Goal: Navigation & Orientation: Find specific page/section

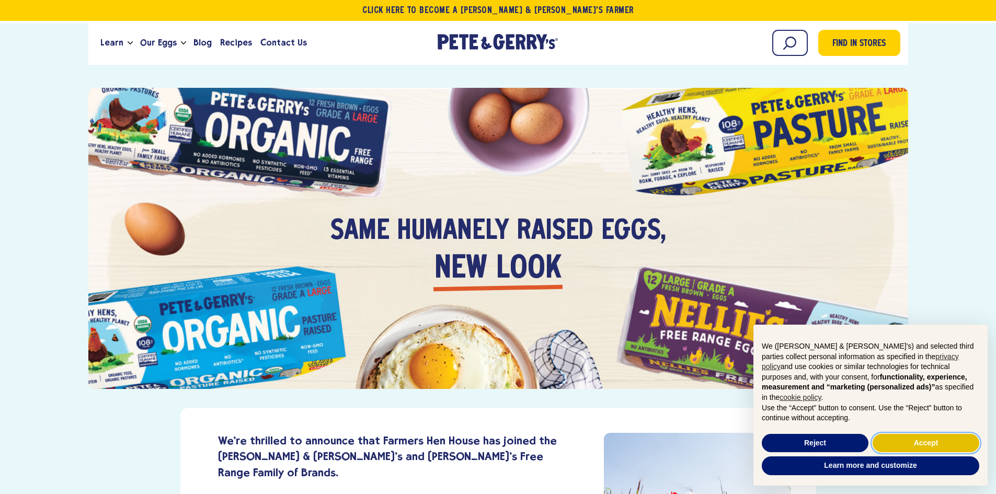
click at [897, 439] on button "Accept" at bounding box center [926, 443] width 107 height 19
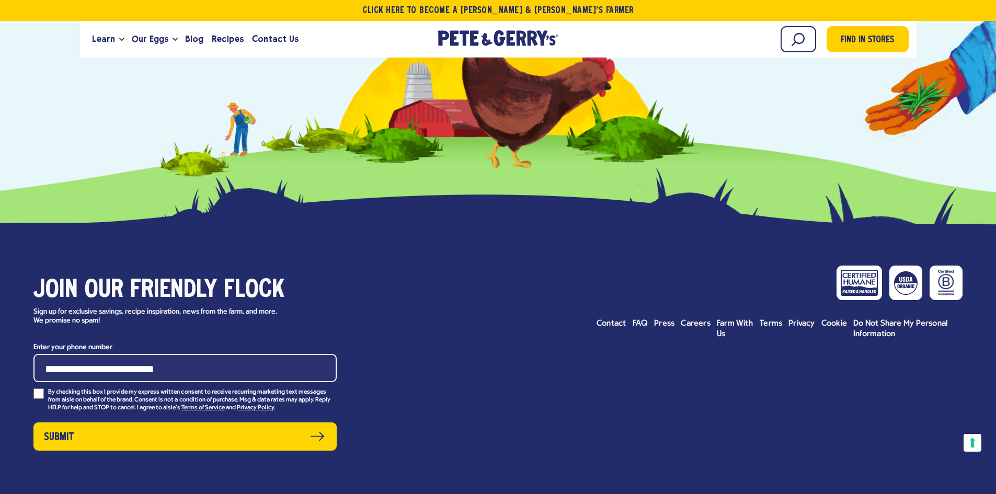
scroll to position [3050, 0]
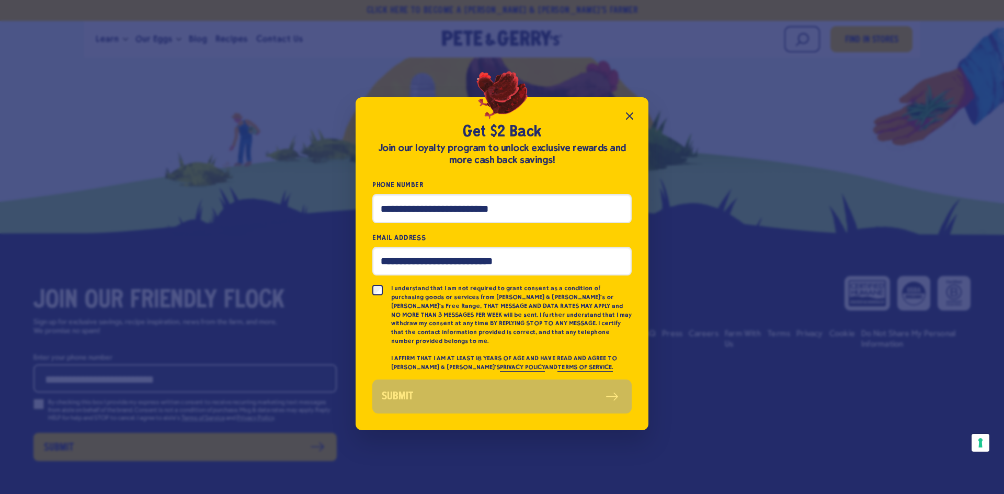
click at [636, 116] on button "Close popup" at bounding box center [629, 116] width 21 height 21
